Goal: Transaction & Acquisition: Book appointment/travel/reservation

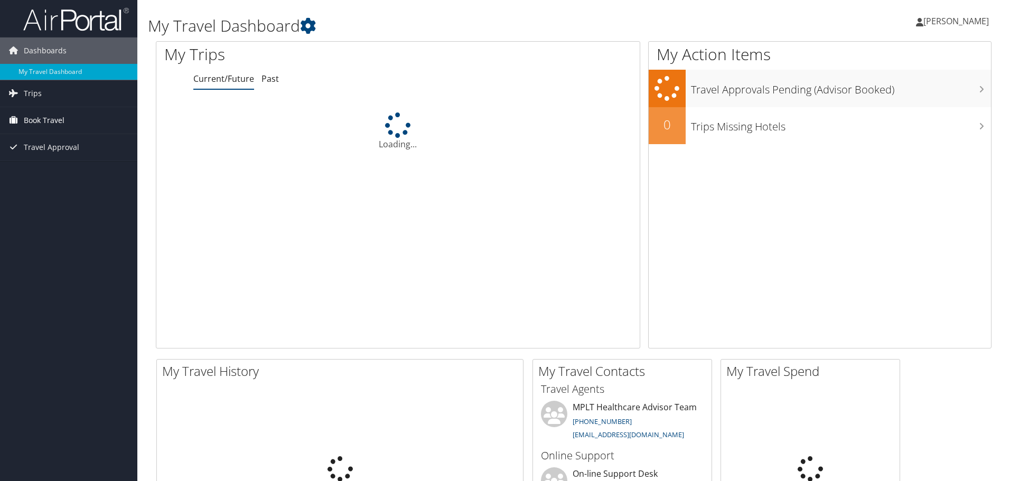
click at [43, 116] on span "Book Travel" at bounding box center [44, 120] width 41 height 26
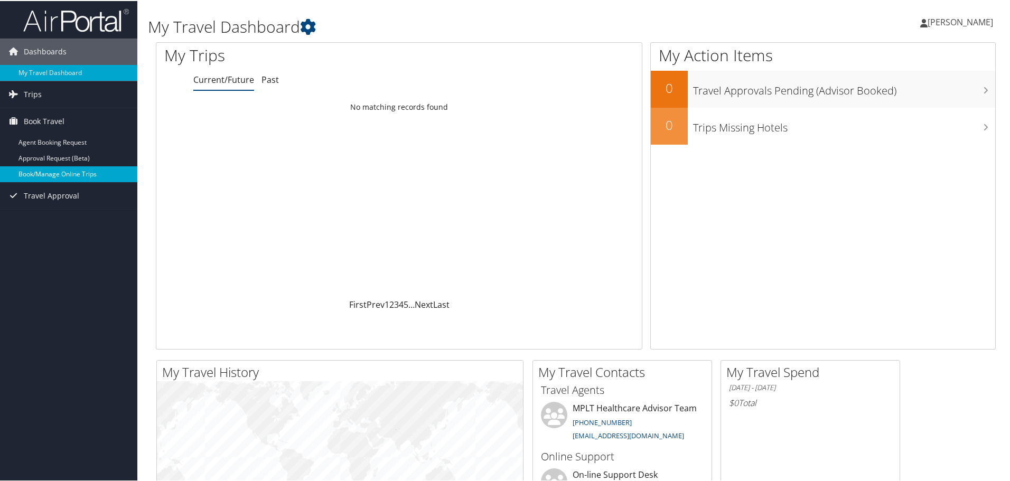
click at [74, 173] on link "Book/Manage Online Trips" at bounding box center [68, 173] width 137 height 16
